Goal: Transaction & Acquisition: Purchase product/service

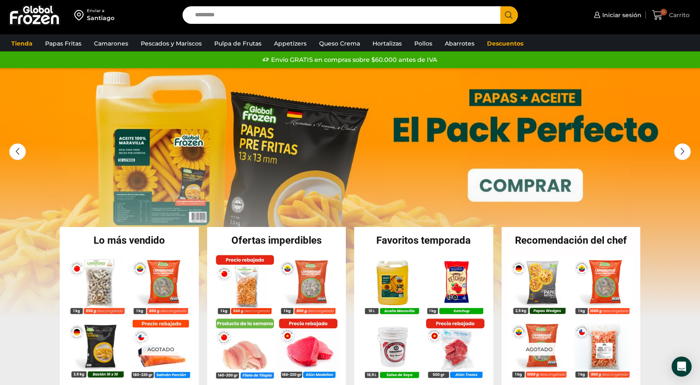
click at [669, 14] on span "Carrito" at bounding box center [678, 15] width 23 height 8
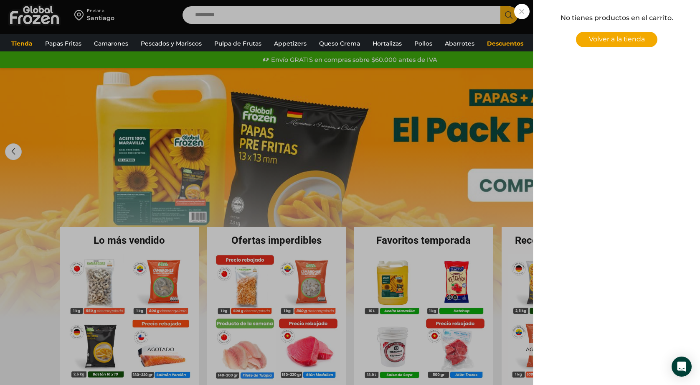
drag, startPoint x: 463, startPoint y: 174, endPoint x: 444, endPoint y: 172, distance: 18.4
click at [650, 25] on div "0 [GEOGRAPHIC_DATA] 0 0 Shopping Cart No tienes productos en el carrito. Volver…" at bounding box center [671, 15] width 42 height 20
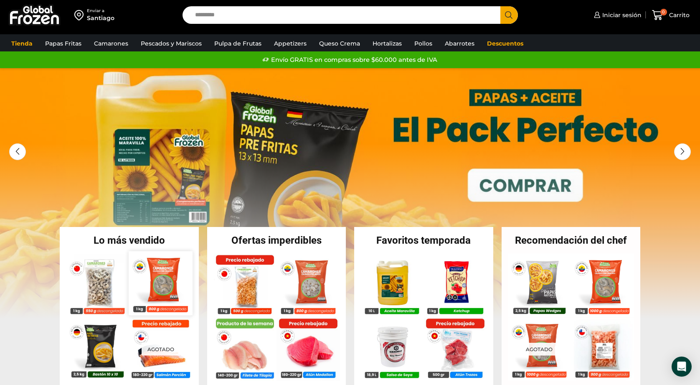
click at [171, 280] on img at bounding box center [160, 282] width 63 height 63
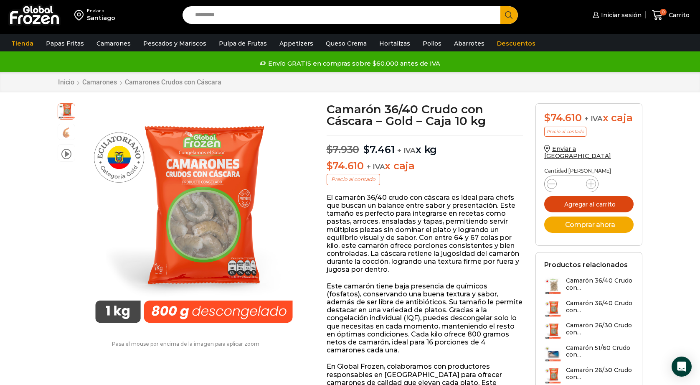
click at [600, 196] on button "Agregar al carrito" at bounding box center [588, 204] width 89 height 16
